Goal: Task Accomplishment & Management: Use online tool/utility

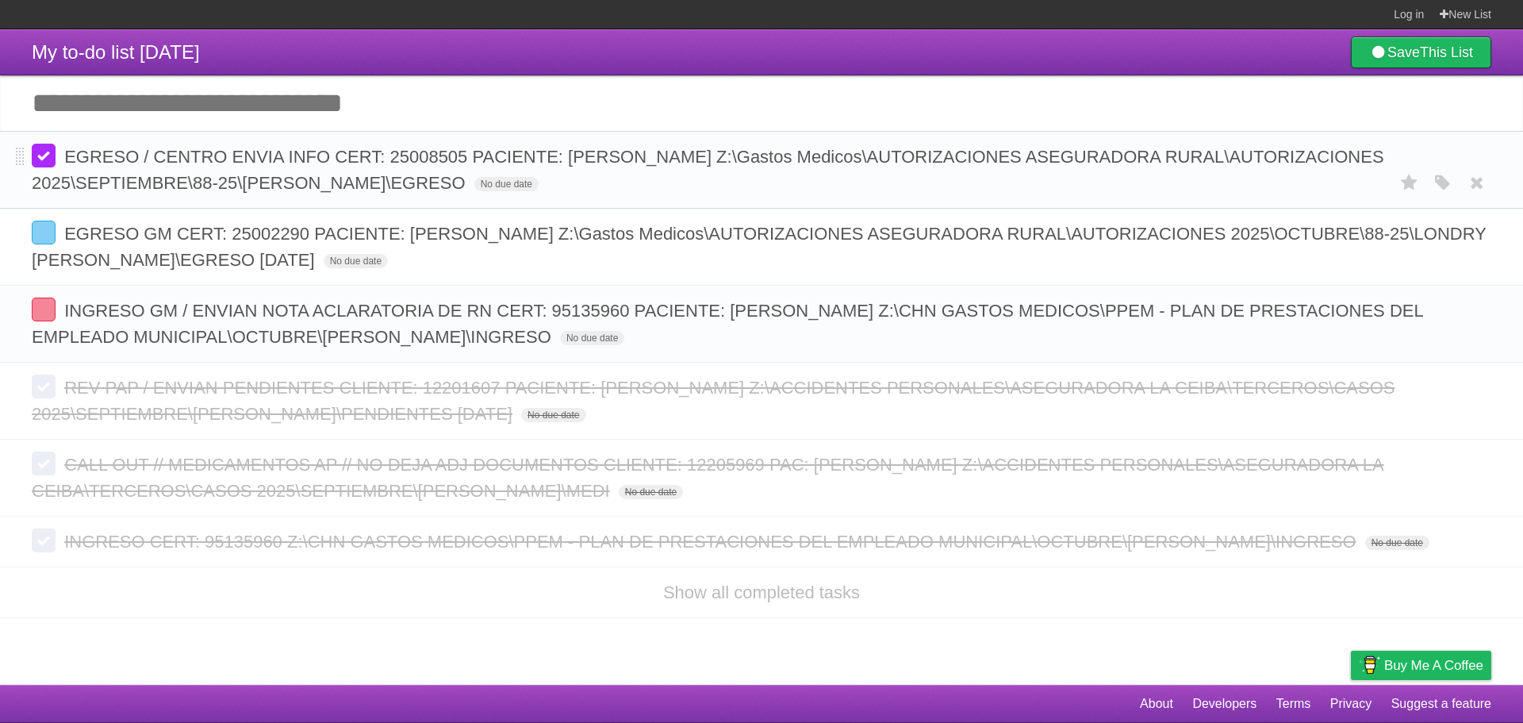
click at [49, 160] on label at bounding box center [44, 156] width 24 height 24
